Goal: Information Seeking & Learning: Learn about a topic

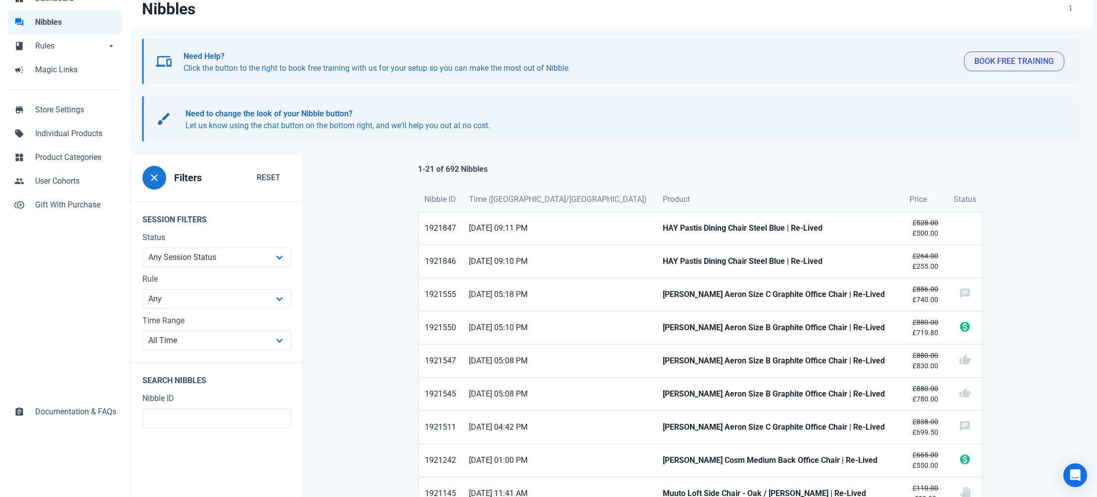
scroll to position [103, 0]
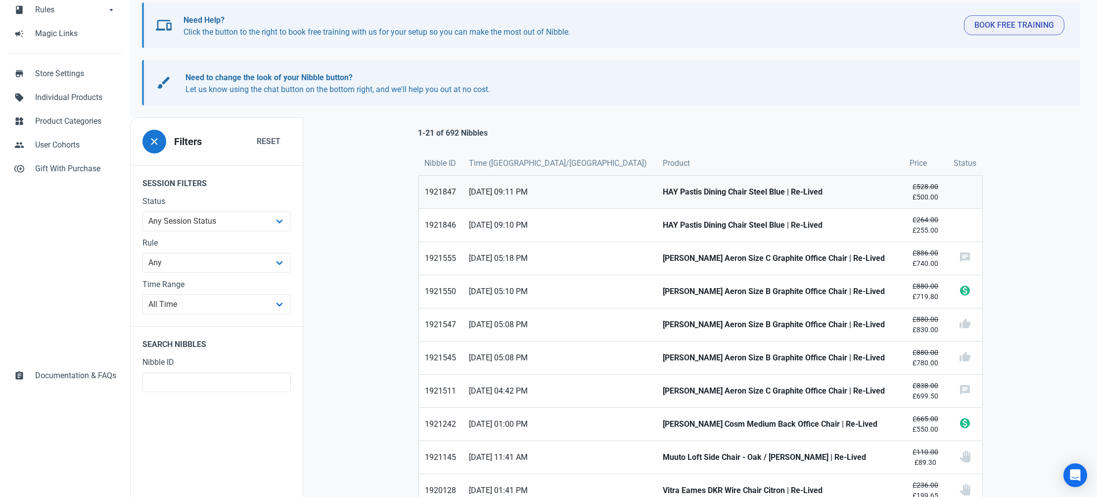
click at [663, 188] on strong "HAY Pastis Dining Chair Steel Blue | Re-Lived" at bounding box center [780, 192] width 235 height 12
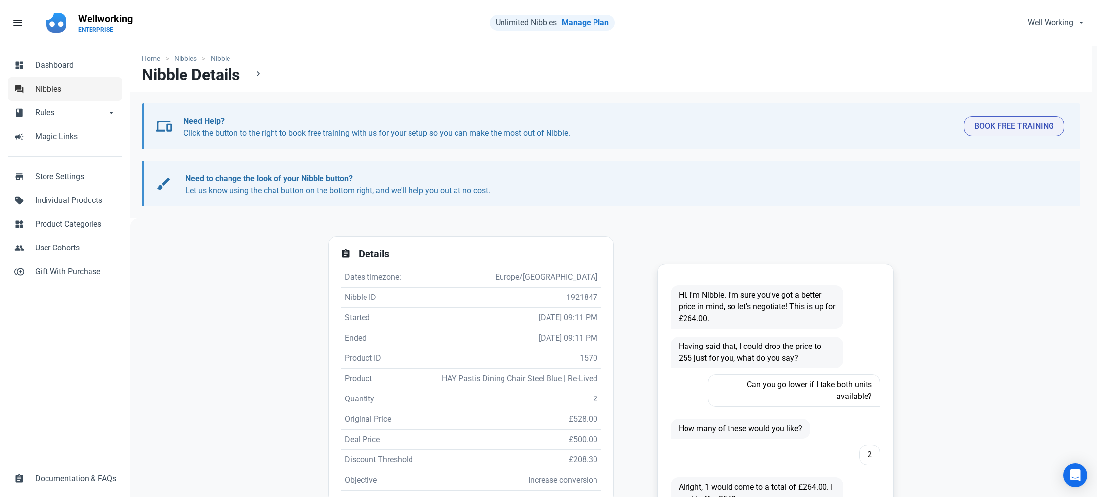
click at [67, 89] on span "Nibbles" at bounding box center [75, 89] width 81 height 12
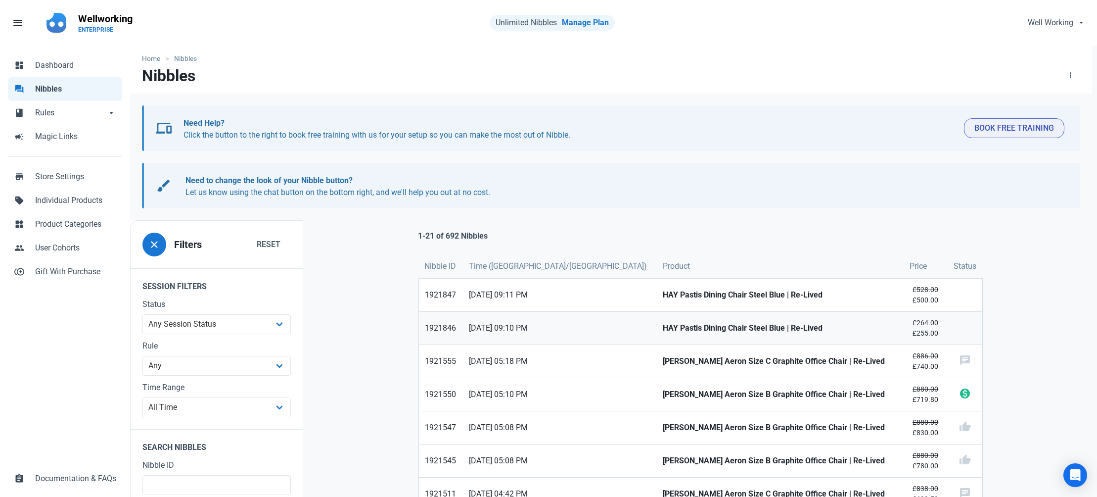
click at [663, 332] on strong "HAY Pastis Dining Chair Steel Blue | Re-Lived" at bounding box center [780, 328] width 235 height 12
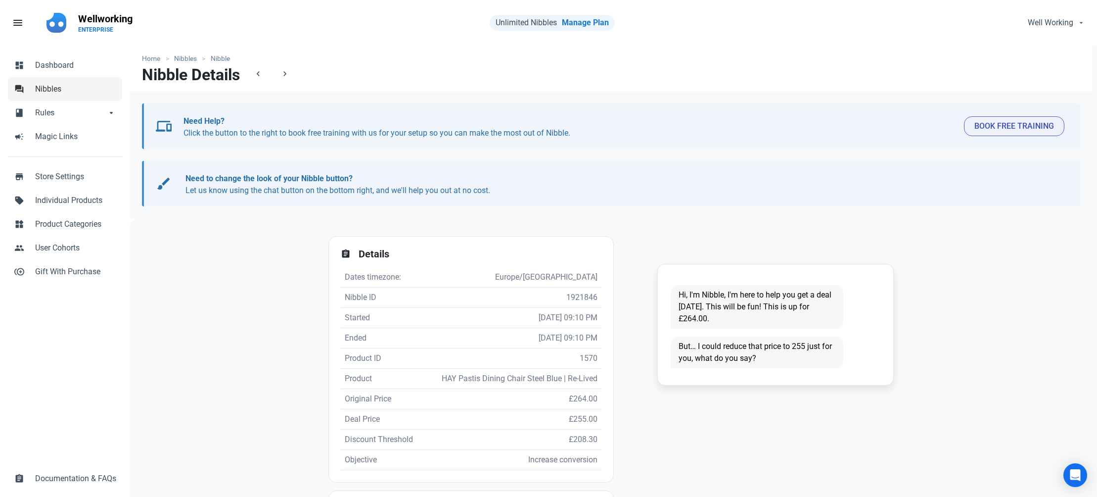
click at [45, 91] on span "Nibbles" at bounding box center [75, 89] width 81 height 12
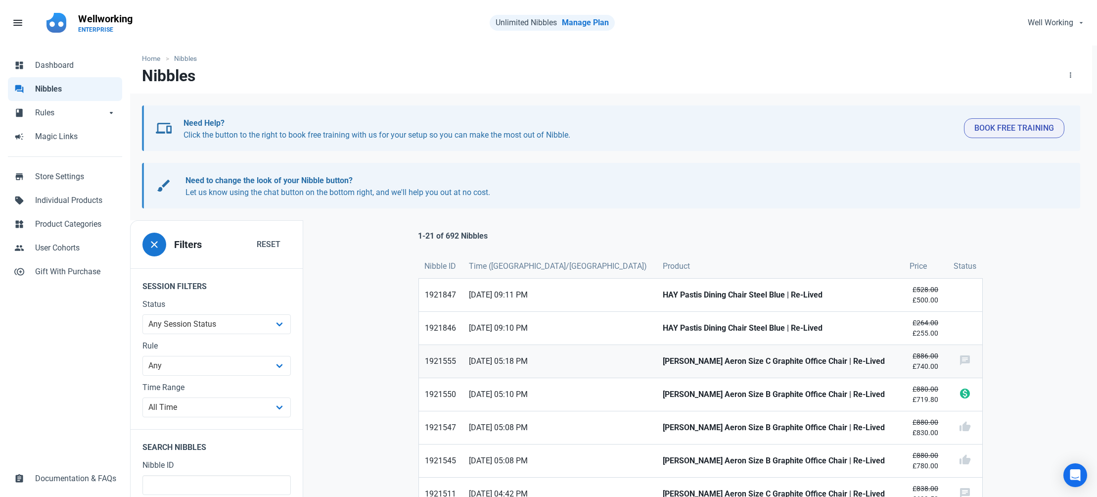
click at [668, 363] on strong "[PERSON_NAME] Aeron Size C Graphite Office Chair | Re-Lived" at bounding box center [780, 361] width 235 height 12
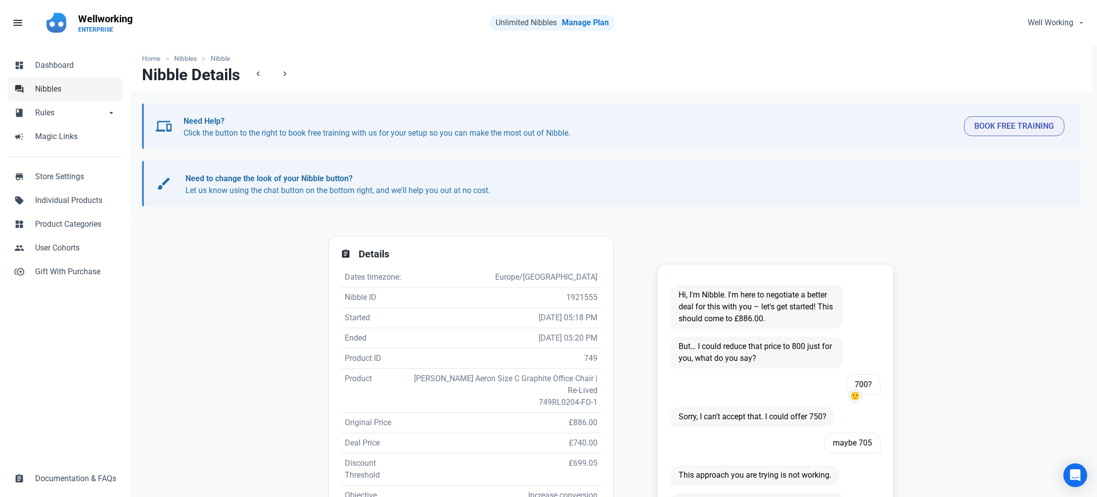
click at [45, 85] on span "Nibbles" at bounding box center [75, 89] width 81 height 12
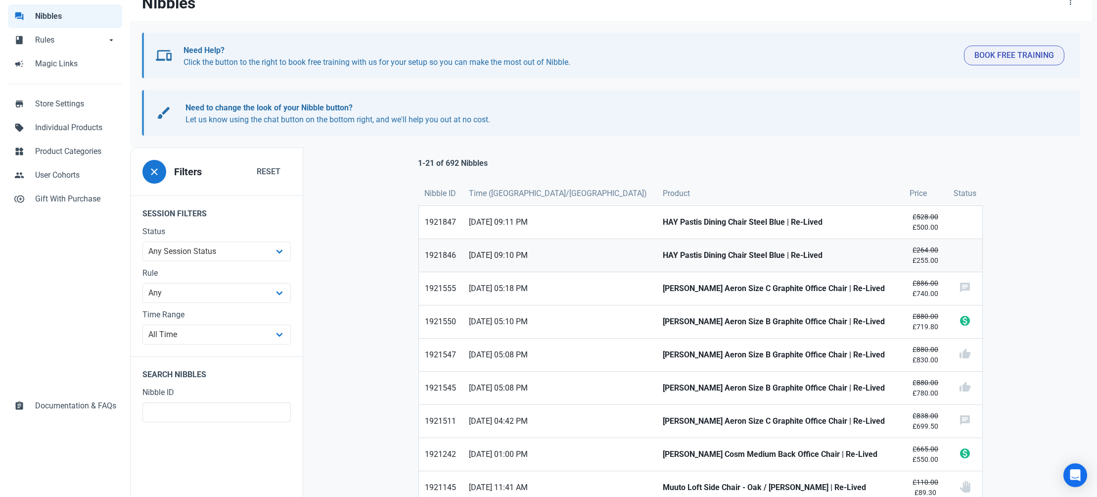
scroll to position [130, 0]
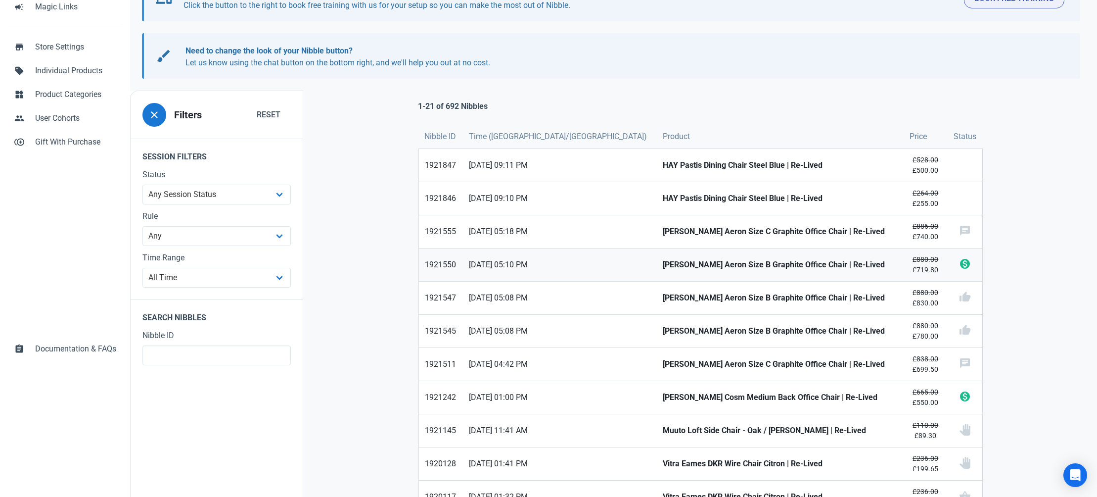
click at [687, 269] on strong "[PERSON_NAME] Aeron Size B Graphite Office Chair | Re-Lived" at bounding box center [780, 265] width 235 height 12
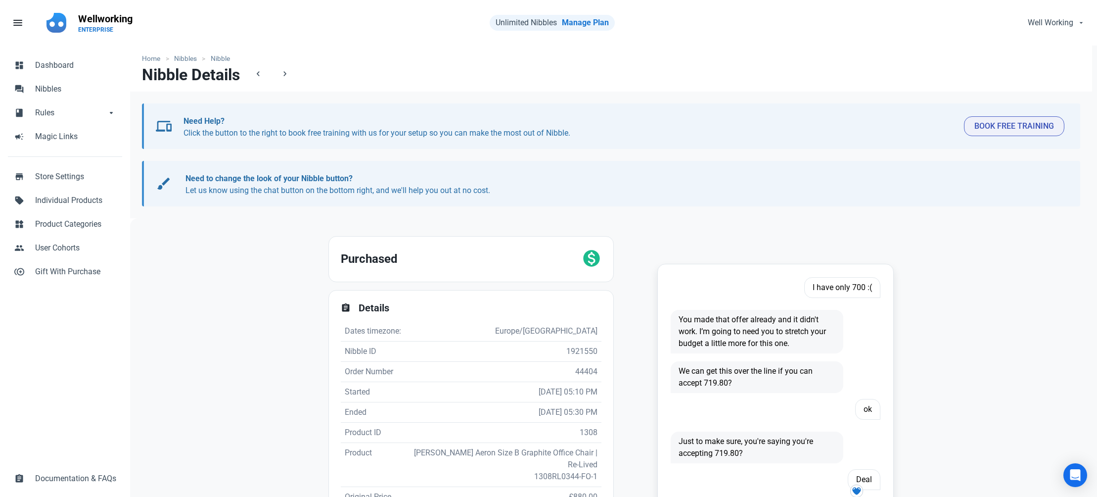
scroll to position [133, 0]
